Goal: Task Accomplishment & Management: Manage account settings

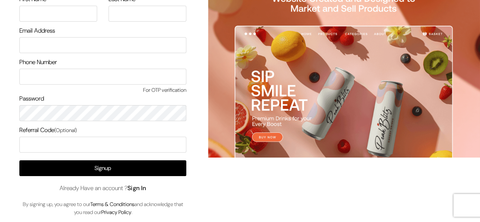
type input "s"
click at [131, 189] on link "Sign In" at bounding box center [137, 188] width 19 height 8
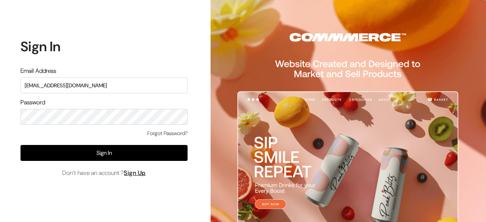
type input "[EMAIL_ADDRESS][DOMAIN_NAME]"
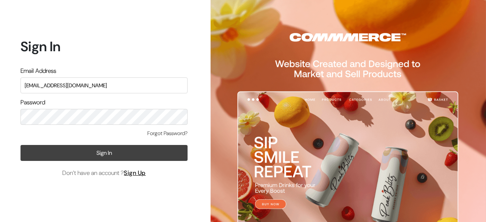
click at [118, 148] on button "Sign In" at bounding box center [104, 153] width 167 height 16
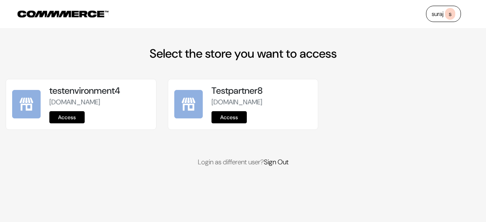
click at [65, 129] on div "testenvironment4 testenvironment4.commmerce.com Access" at bounding box center [81, 104] width 150 height 50
click at [69, 123] on link "Access" at bounding box center [66, 117] width 35 height 12
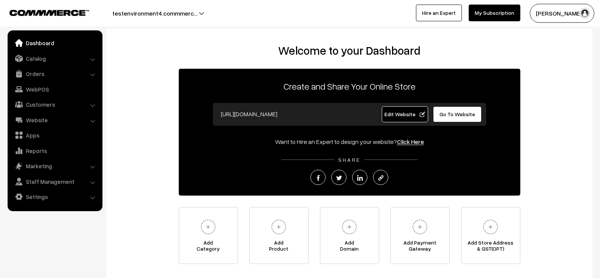
scroll to position [27, 0]
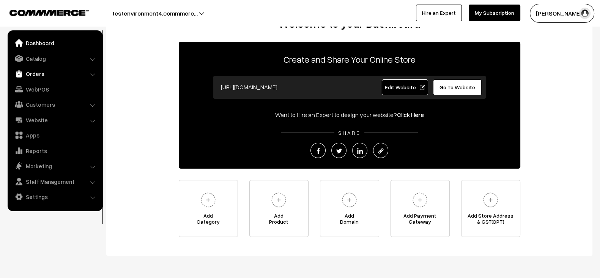
click at [56, 69] on link "Orders" at bounding box center [54, 74] width 90 height 14
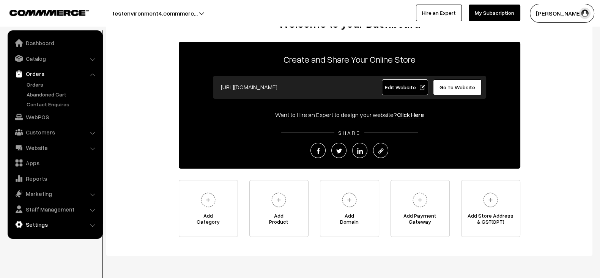
click at [48, 225] on link "Settings" at bounding box center [54, 225] width 90 height 14
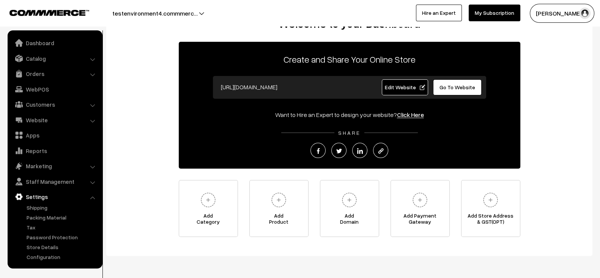
scroll to position [54, 0]
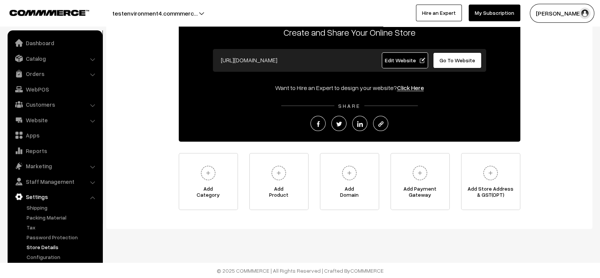
click at [44, 248] on link "Store Details" at bounding box center [62, 247] width 75 height 8
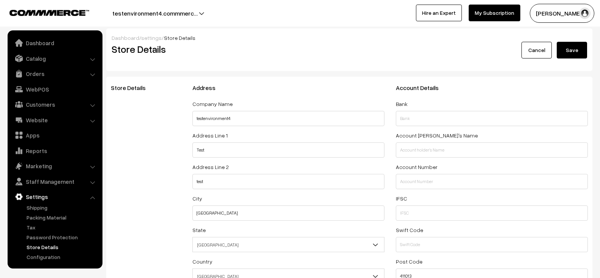
select select "99"
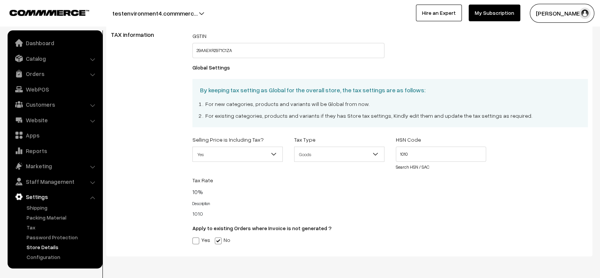
scroll to position [279, 0]
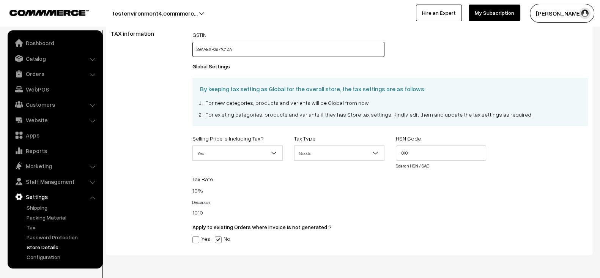
click at [274, 48] on input "29AAEXR2971C1ZA" at bounding box center [288, 49] width 192 height 15
